Goal: Find specific page/section: Find specific page/section

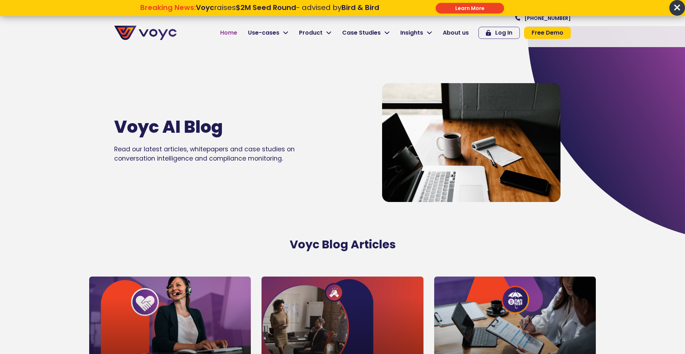
click at [228, 32] on span "Home" at bounding box center [228, 33] width 17 height 9
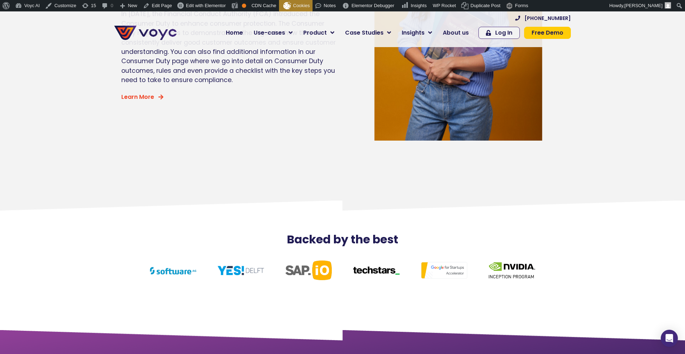
scroll to position [3162, 0]
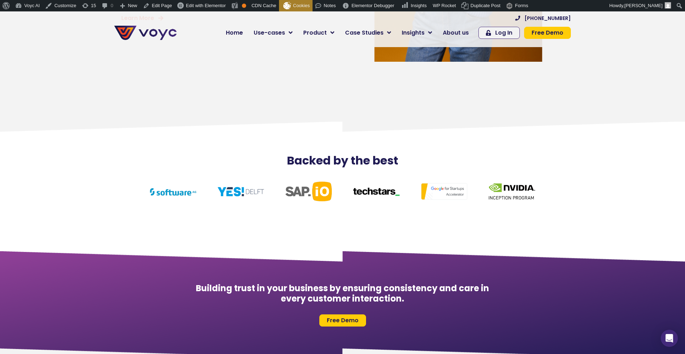
click at [352, 327] on div "Building trust in your business by ensuring consistency and care in every custo…" at bounding box center [342, 305] width 685 height 108
click at [348, 323] on span "Free Demo" at bounding box center [343, 320] width 32 height 6
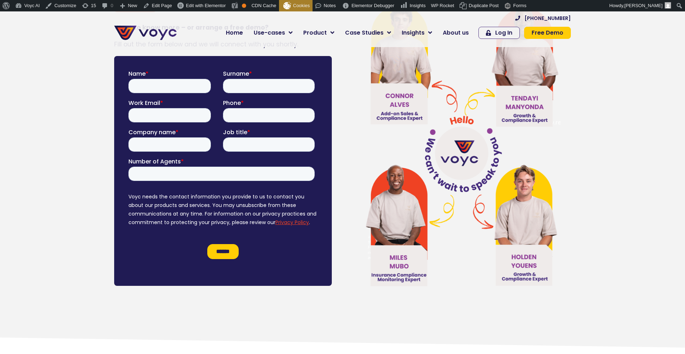
scroll to position [4096, 0]
